Goal: Information Seeking & Learning: Understand process/instructions

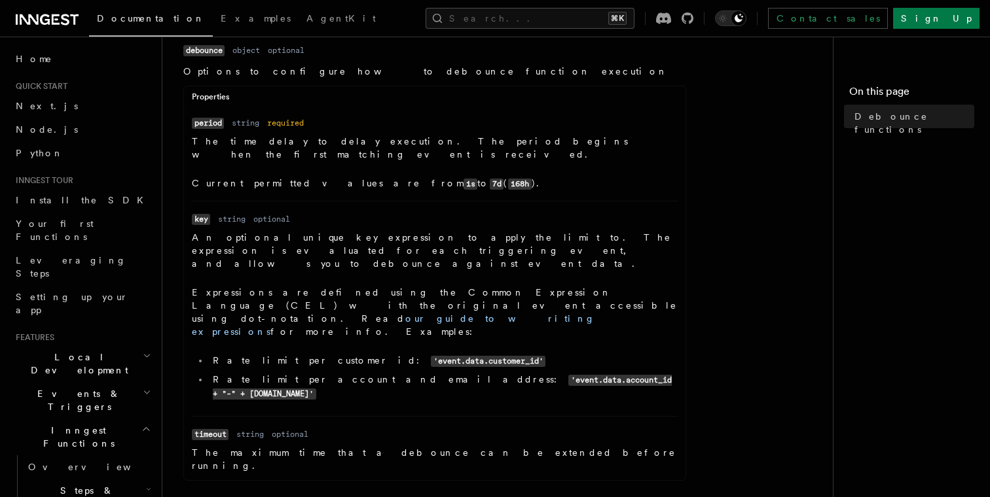
scroll to position [425, 0]
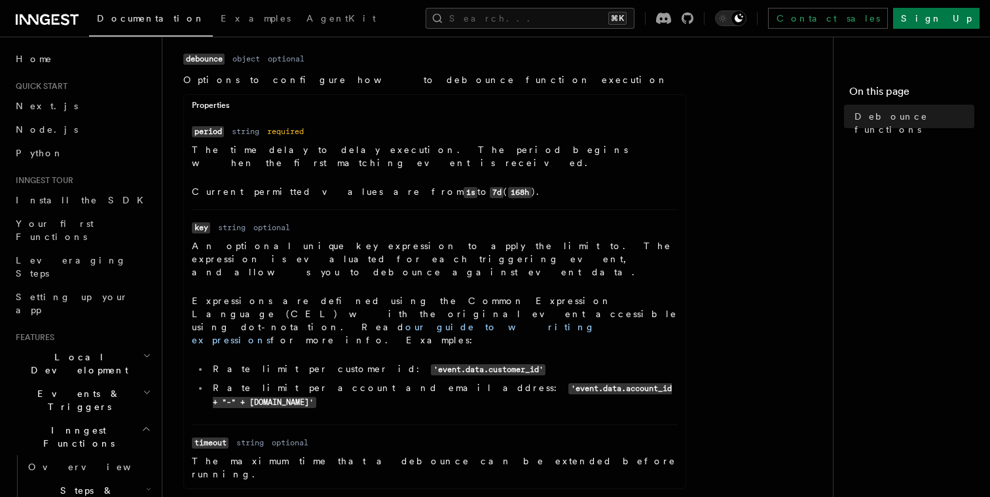
click at [432, 209] on li "Name key Type string Required optional Description An optional unique key expre…" at bounding box center [435, 316] width 486 height 215
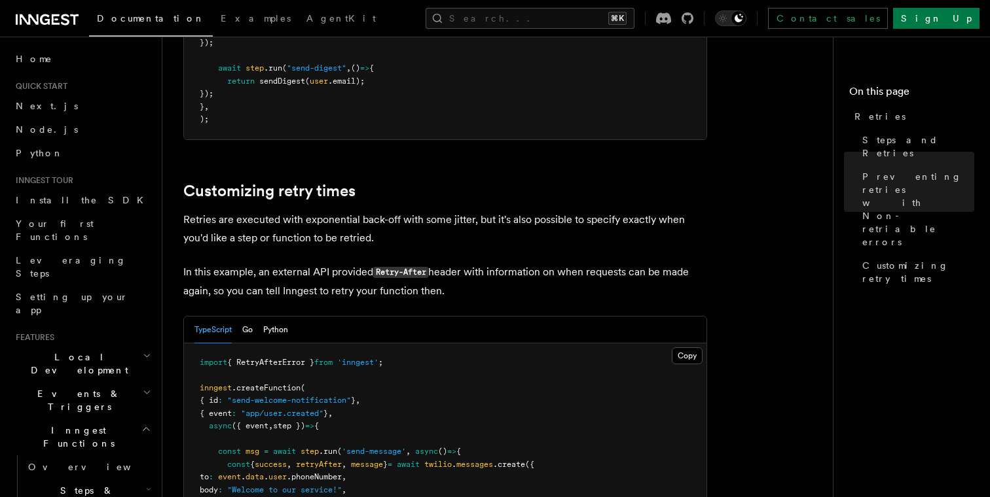
scroll to position [1586, 0]
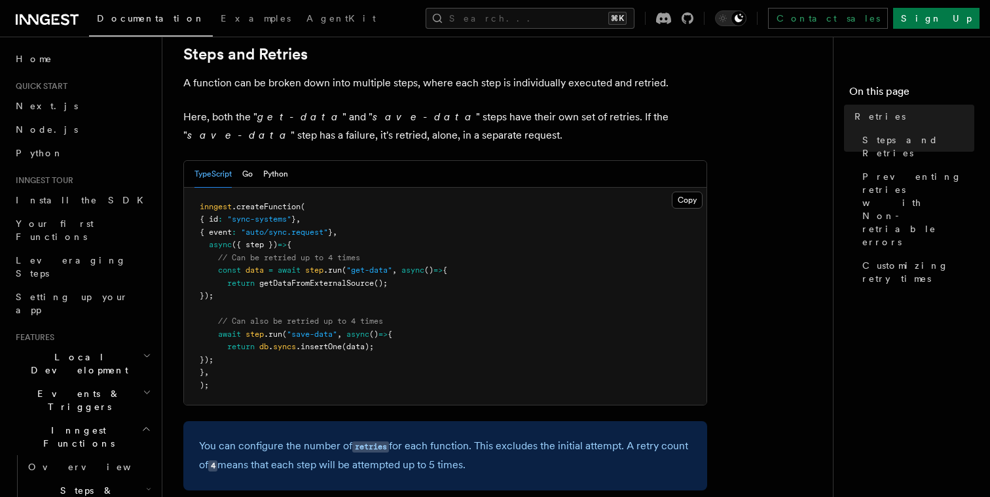
scroll to position [776, 0]
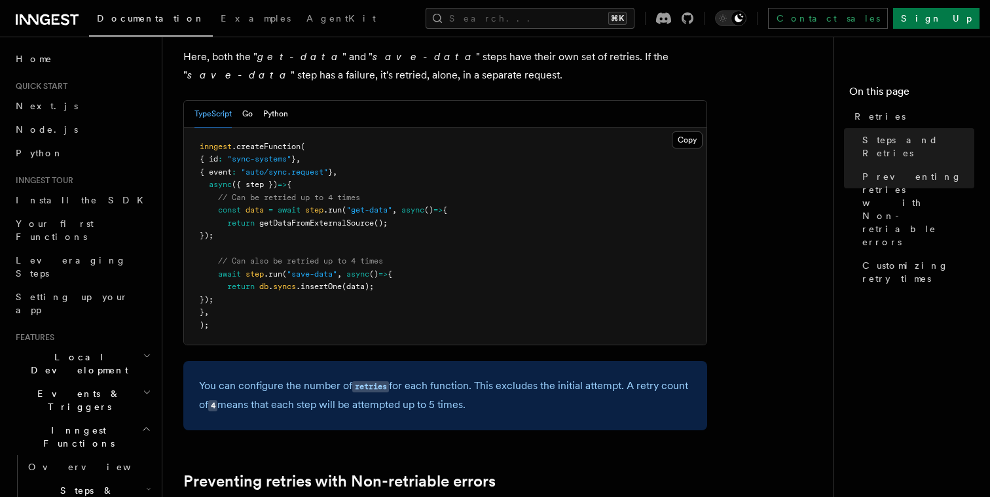
click at [448, 250] on pre "inngest .createFunction ( { id : "sync-systems" } , { event : "auto/sync.reques…" at bounding box center [445, 237] width 522 height 218
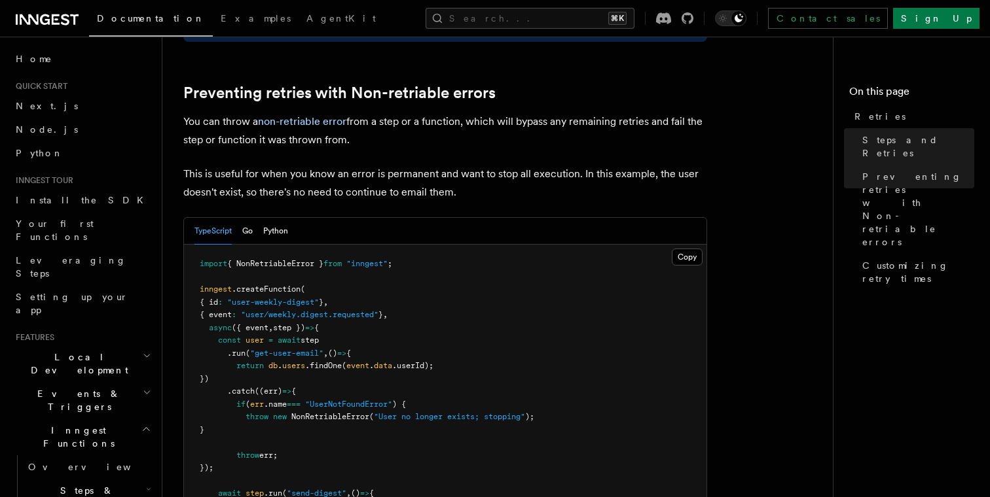
click at [289, 259] on span "{ NonRetriableError }" at bounding box center [275, 263] width 96 height 9
copy span "NonRetriableError"
